Goal: Communication & Community: Answer question/provide support

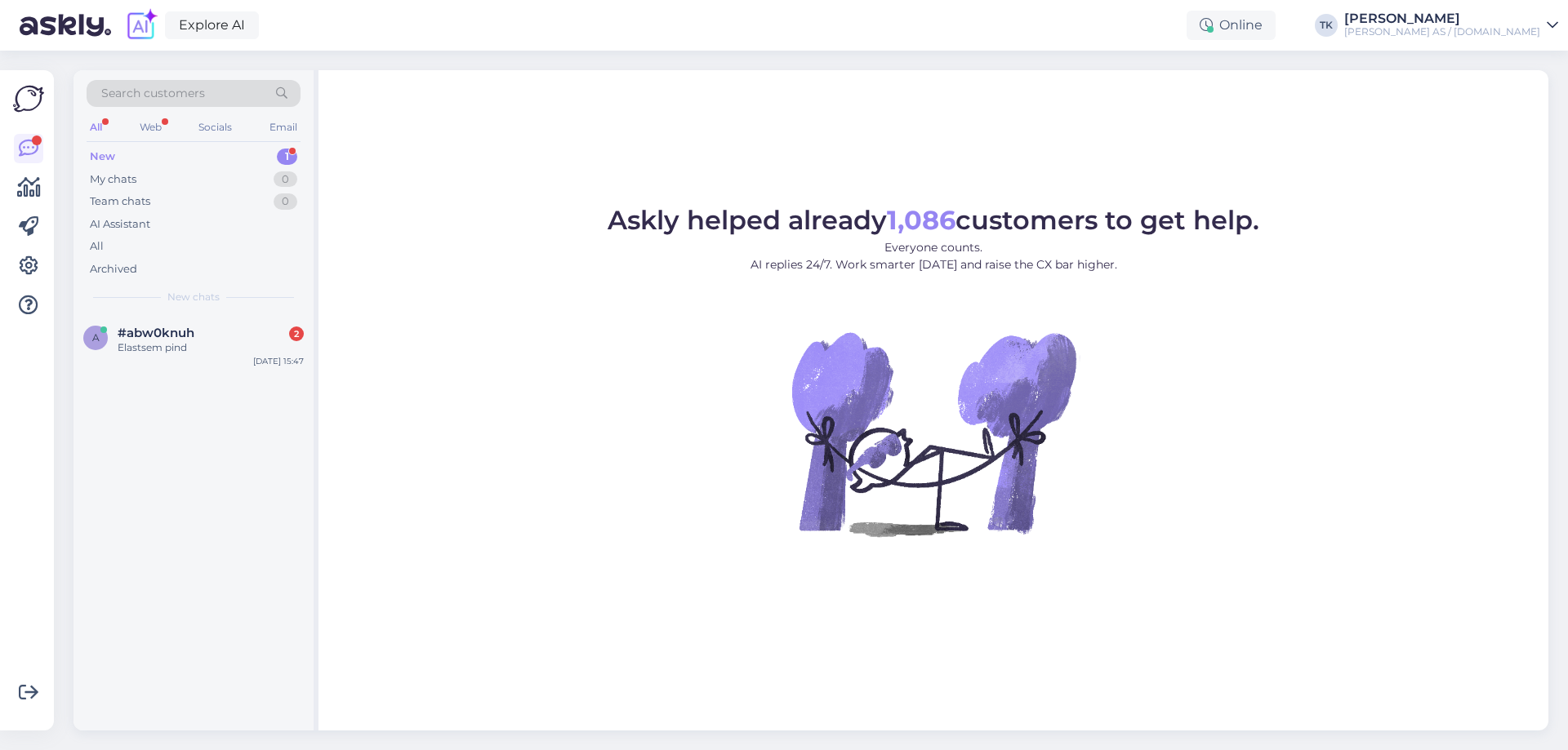
click at [130, 151] on div "New 1" at bounding box center [193, 157] width 214 height 23
click at [154, 340] on span "#abw0knuh" at bounding box center [156, 333] width 77 height 15
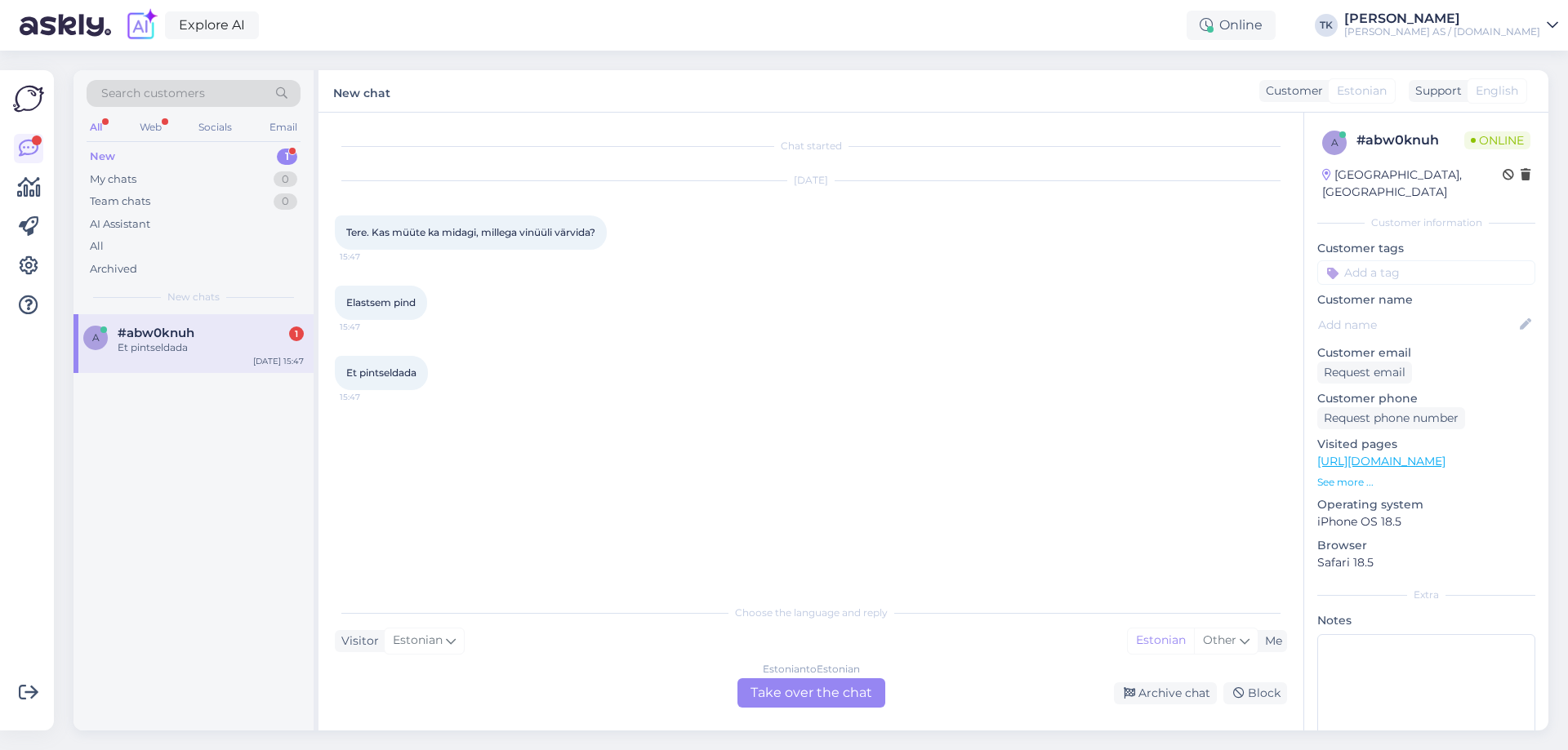
click at [809, 691] on div "Estonian to Estonian Take over the chat" at bounding box center [811, 693] width 148 height 30
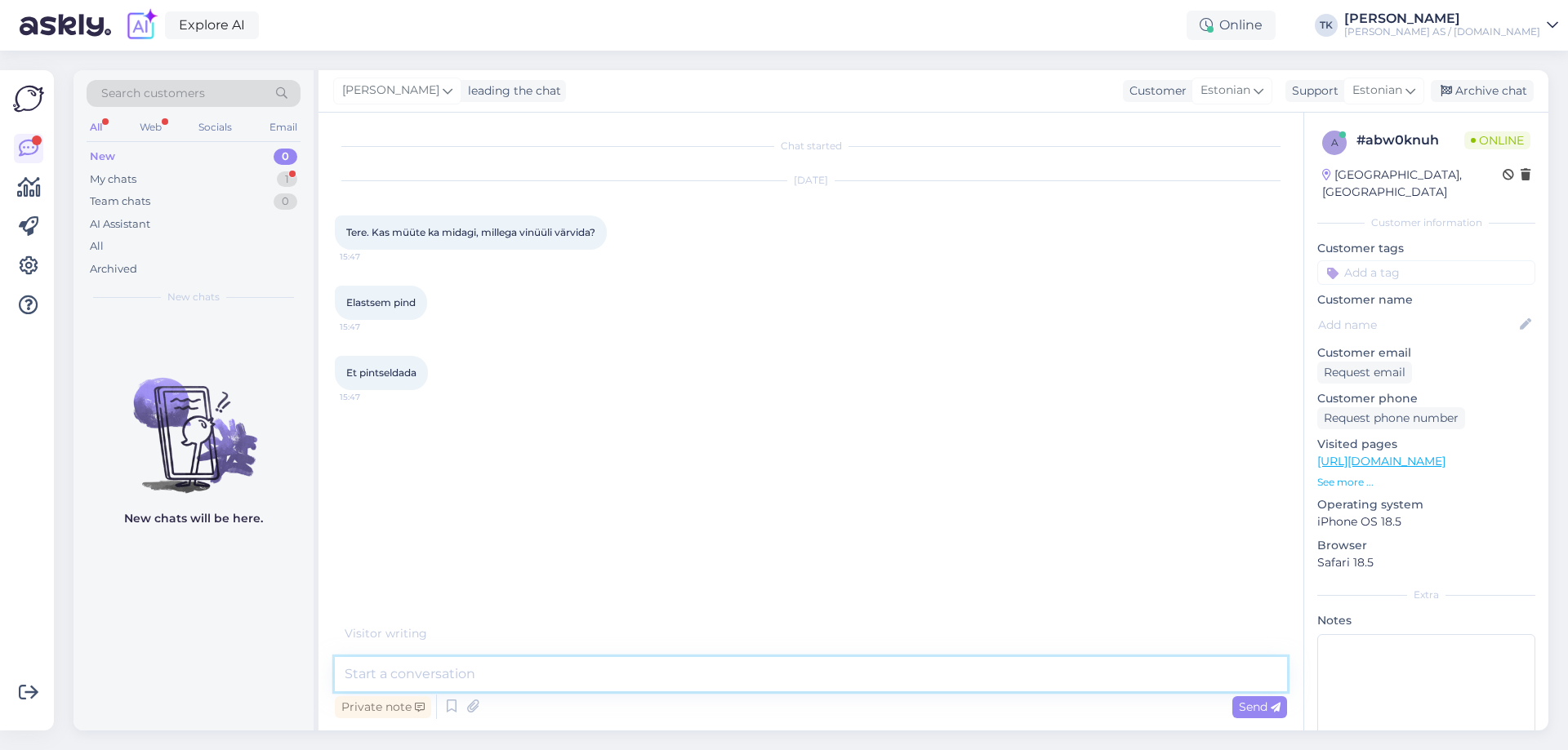
click at [373, 676] on textarea at bounding box center [810, 674] width 952 height 34
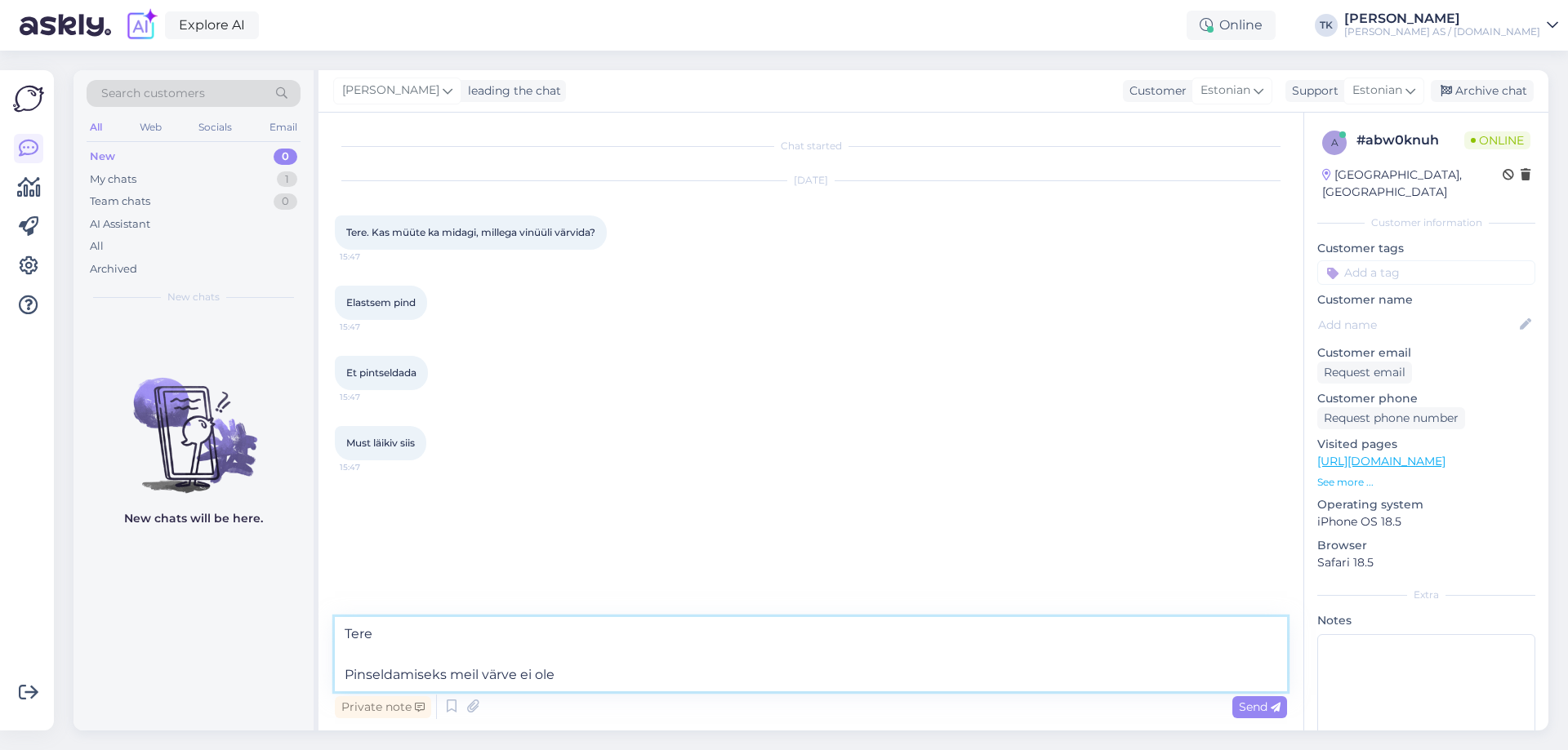
click at [375, 673] on textarea "Tere Pinseldamiseks meil värve ei ole" at bounding box center [810, 654] width 952 height 74
click at [369, 676] on textarea "Tere Pinseldamiseks meil värve ei ole" at bounding box center [810, 654] width 952 height 74
type textarea "Tere Pintseldamiseks meil värve ei ole"
click at [627, 667] on textarea "Tere Pintseldamiseks meil värve ei ole" at bounding box center [810, 654] width 952 height 74
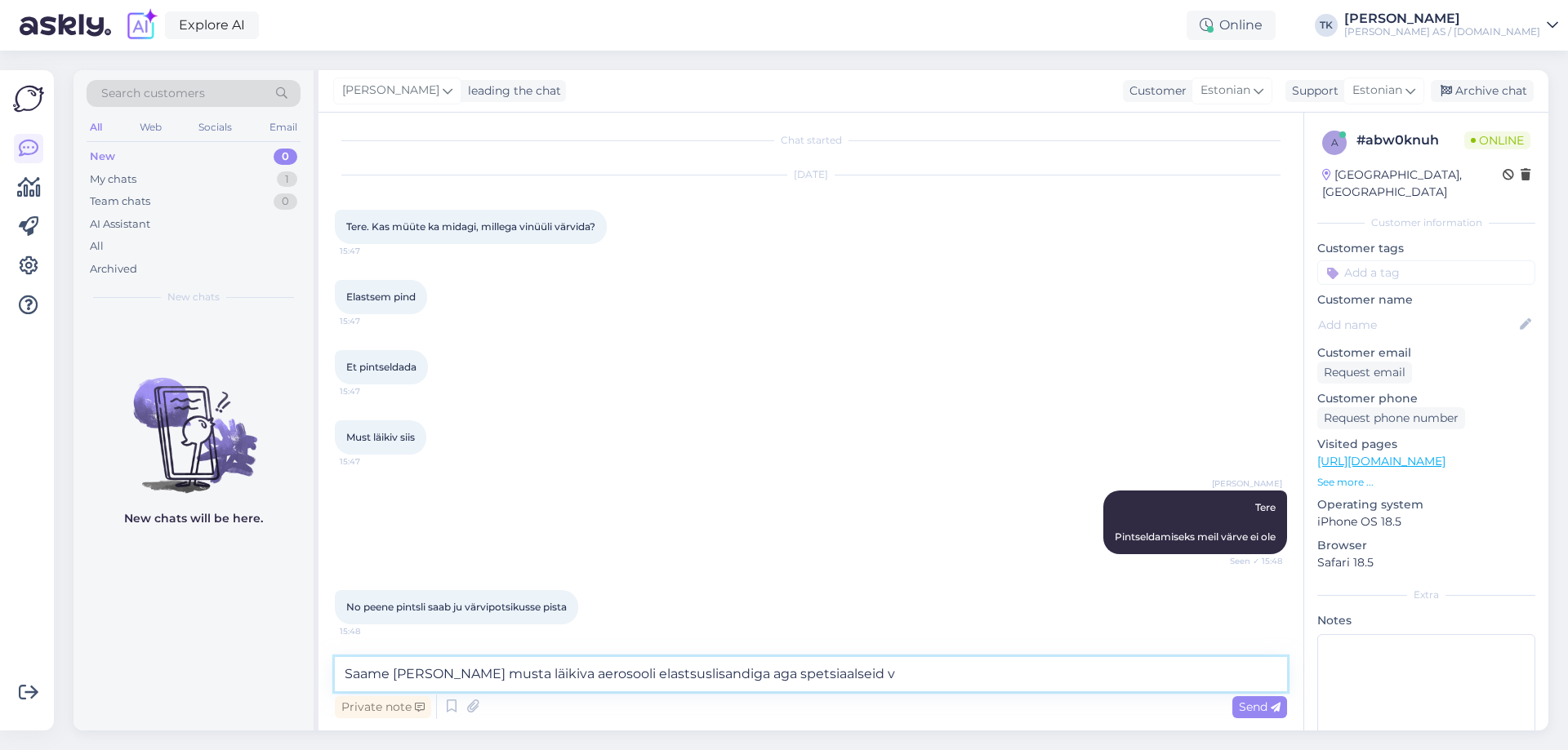
scroll to position [76, 0]
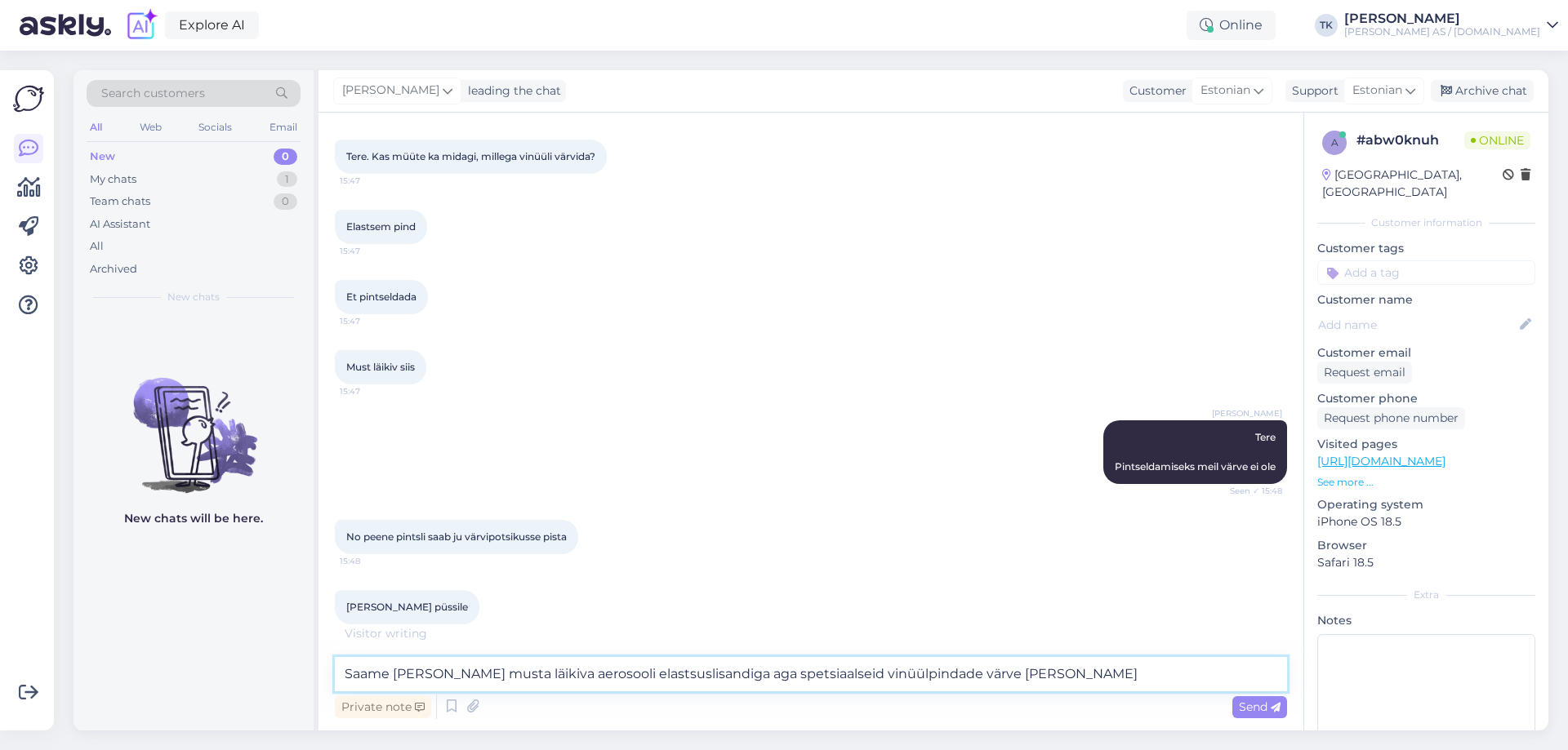
type textarea "Saame [PERSON_NAME] musta läikiva aerosooli elastsuslisandiga aga spetsiaalseid…"
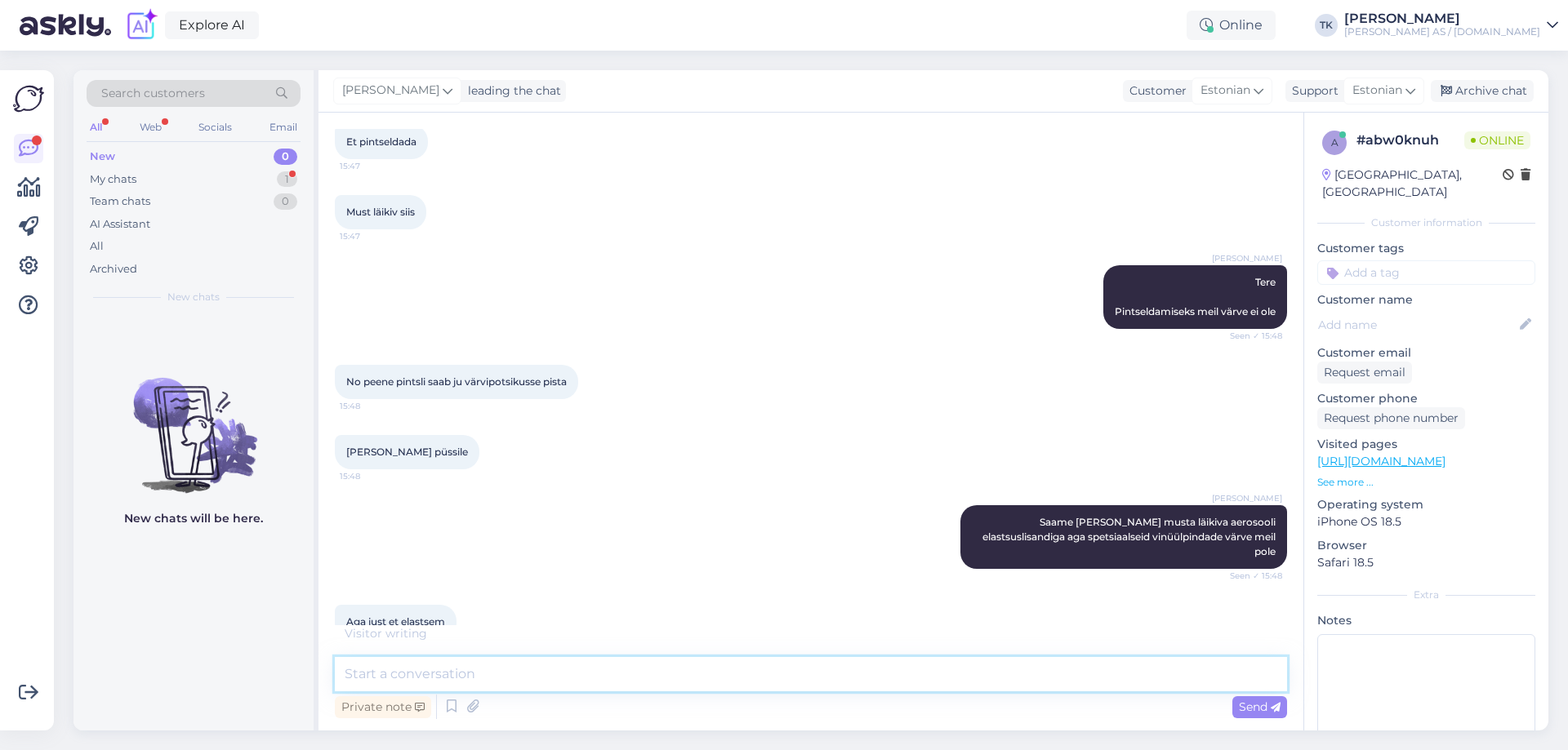
scroll to position [301, 0]
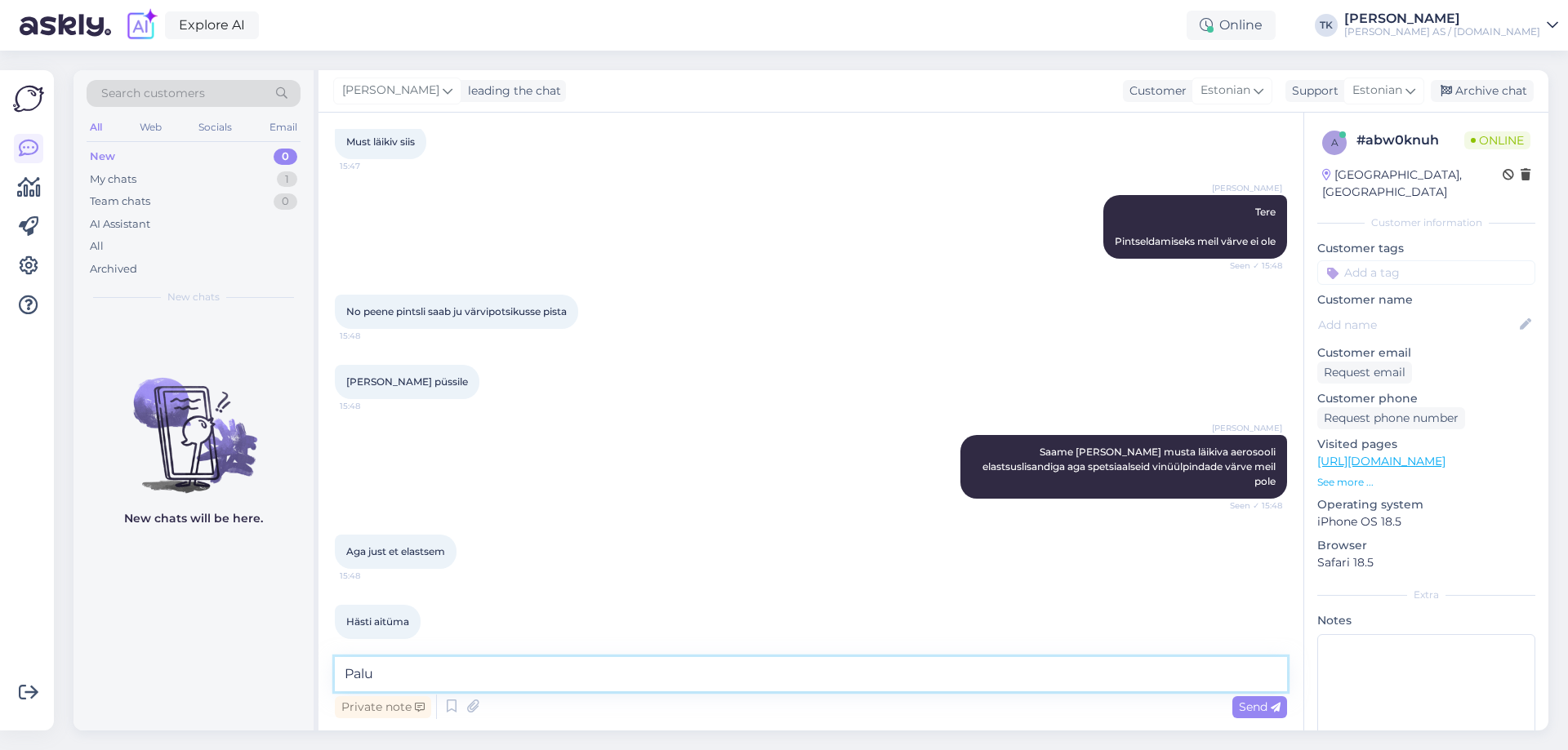
type textarea "Palun"
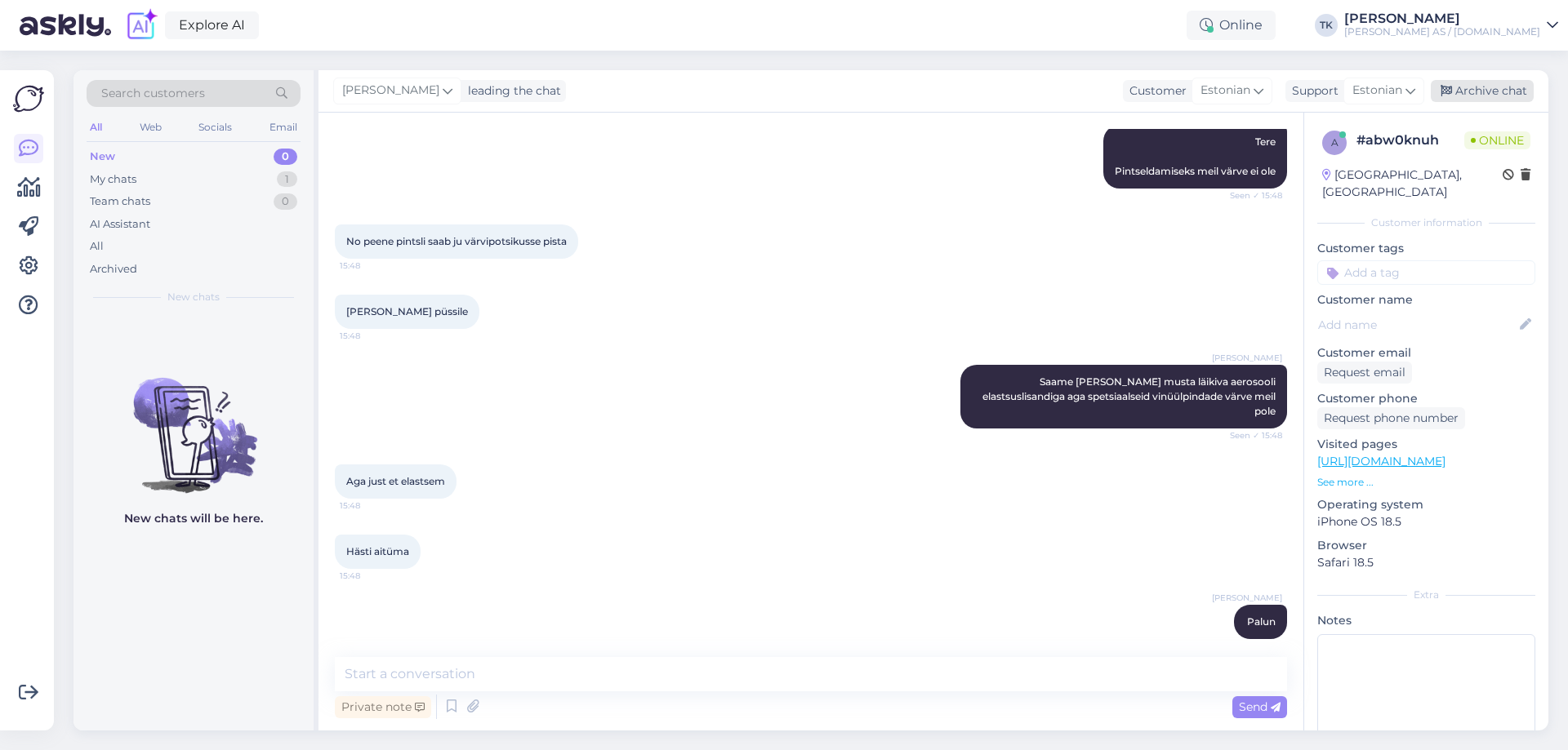
click at [1501, 88] on div "Archive chat" at bounding box center [1482, 90] width 103 height 22
